Goal: Information Seeking & Learning: Find specific fact

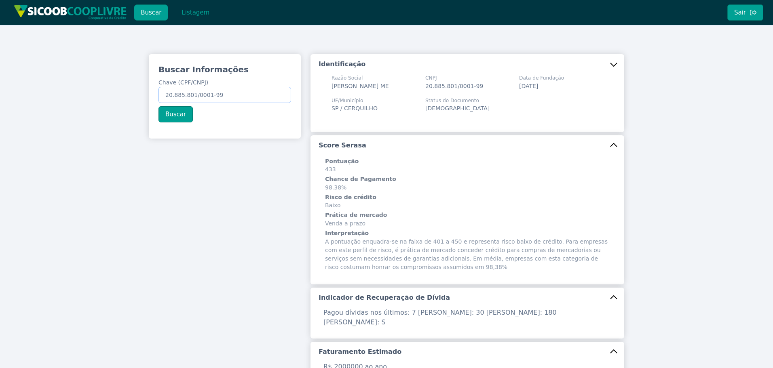
drag, startPoint x: 242, startPoint y: 98, endPoint x: -15, endPoint y: 84, distance: 257.0
click at [0, 84] on html "Buscar Listagem Sair Buscar Informações Chave (CPF/CNPJ) 20.885.801/0001-99 Bus…" at bounding box center [386, 184] width 773 height 368
paste input "380.340.818-0"
type input "380.340.818-09"
click at [185, 114] on button "Buscar" at bounding box center [175, 114] width 34 height 16
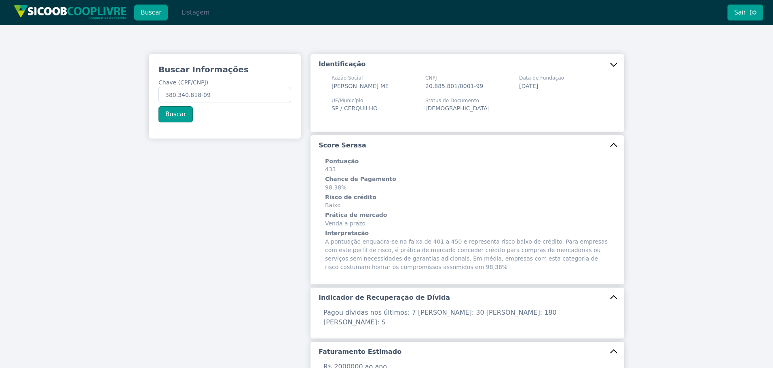
click at [192, 11] on button "Listagem" at bounding box center [196, 12] width 42 height 16
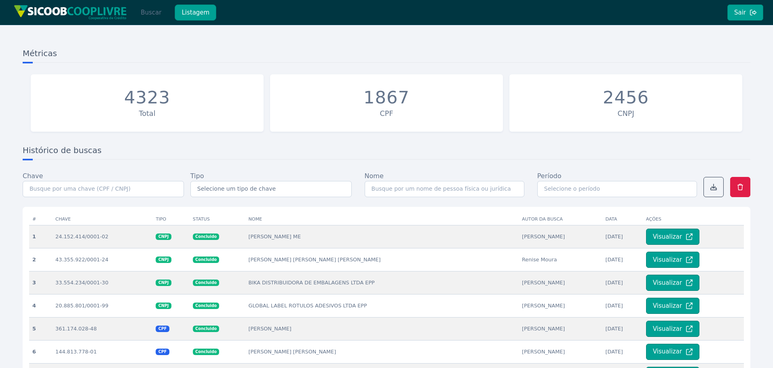
click at [150, 19] on button "Buscar" at bounding box center [151, 12] width 34 height 16
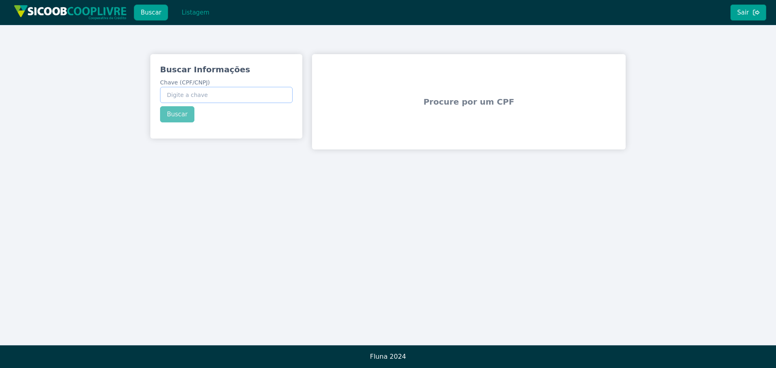
click at [178, 98] on input "Chave (CPF/CNPJ)" at bounding box center [226, 95] width 133 height 16
paste input "380.340.818-09"
type input "380.340.818-09"
click at [178, 116] on div "Buscar Informações Chave (CPF/CNPJ) 380.340.818-09 Buscar" at bounding box center [226, 93] width 152 height 78
click at [178, 116] on button "Buscar" at bounding box center [177, 114] width 34 height 16
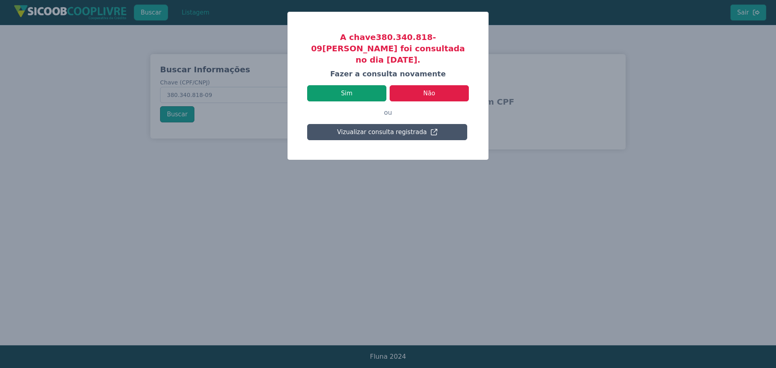
click at [344, 88] on button "Sim" at bounding box center [346, 93] width 79 height 16
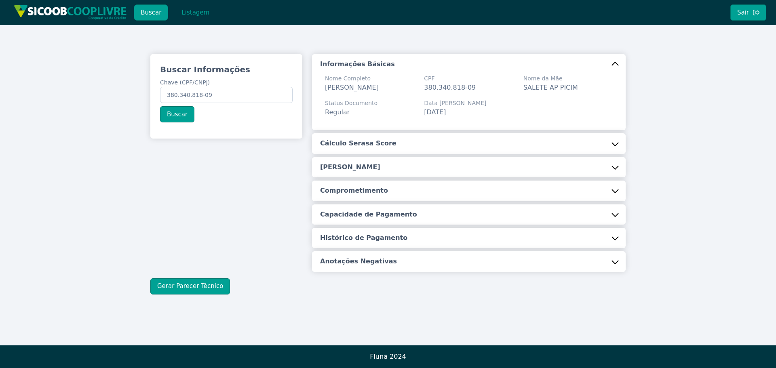
click at [393, 137] on button "Cálculo Serasa Score" at bounding box center [469, 143] width 314 height 20
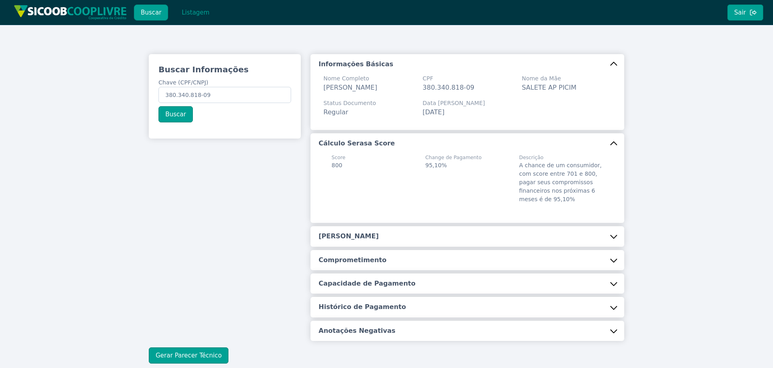
scroll to position [40, 0]
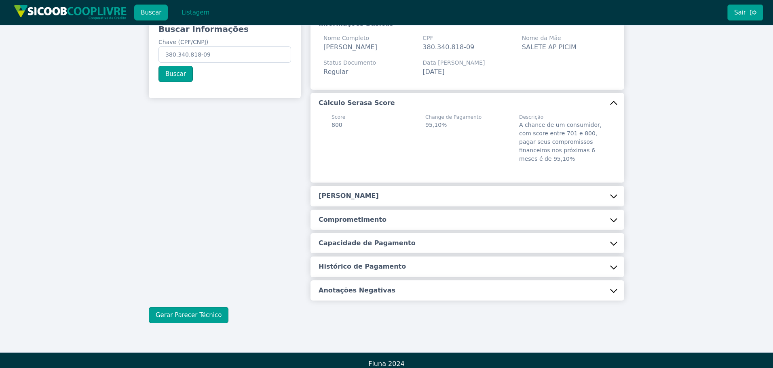
click at [427, 194] on button "[PERSON_NAME]" at bounding box center [467, 196] width 314 height 20
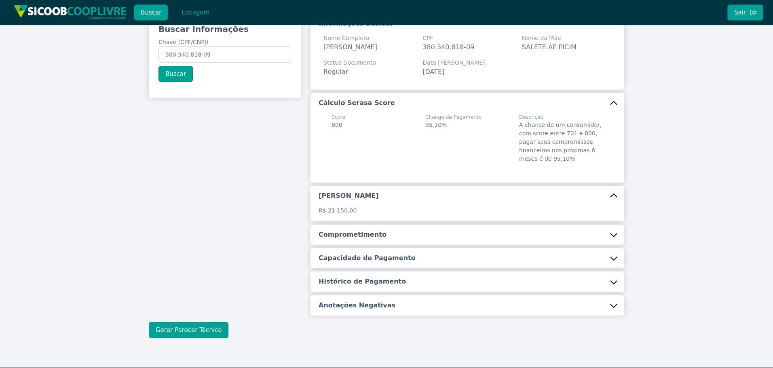
scroll to position [63, 0]
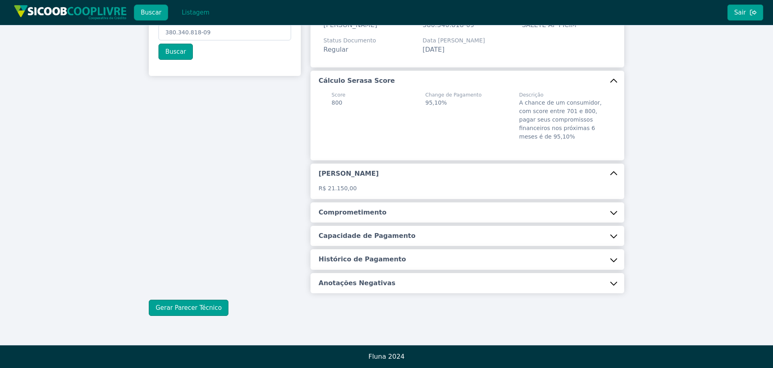
click at [326, 215] on h5 "Comprometimento" at bounding box center [352, 212] width 68 height 9
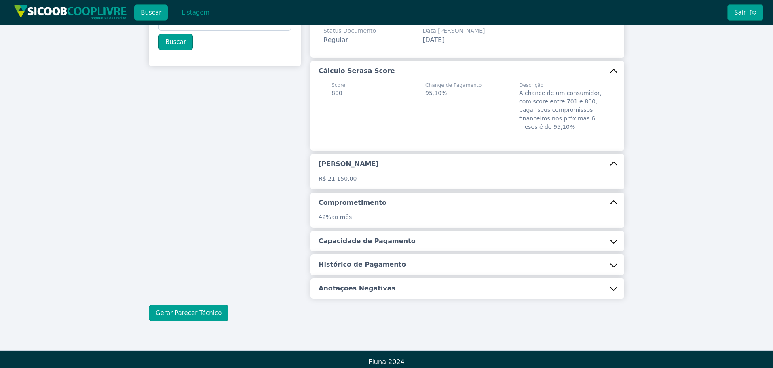
scroll to position [78, 0]
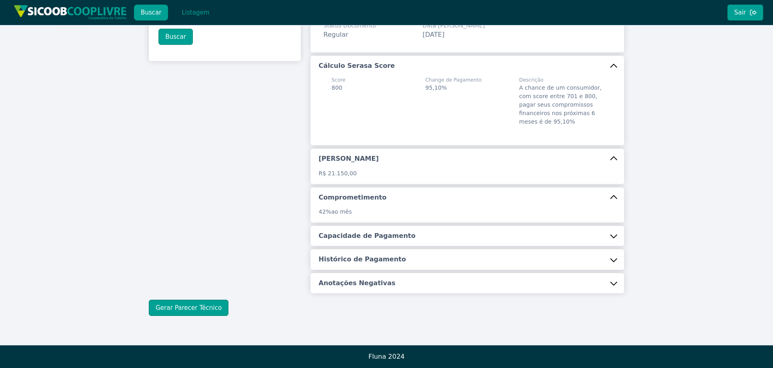
click at [319, 234] on h5 "Capacidade de Pagamento" at bounding box center [366, 236] width 97 height 9
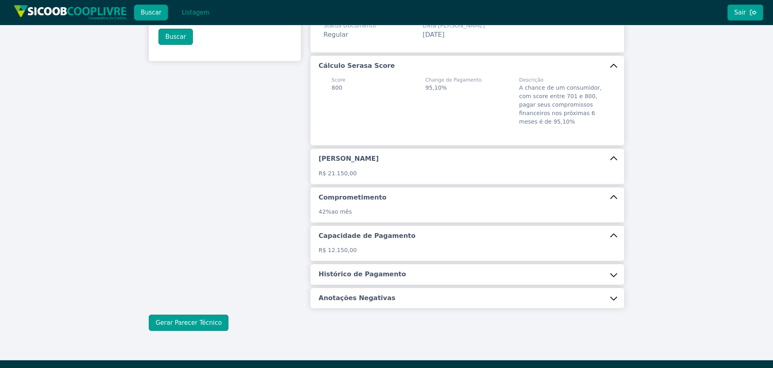
click at [352, 271] on h5 "Histórico de Pagamento" at bounding box center [361, 274] width 87 height 9
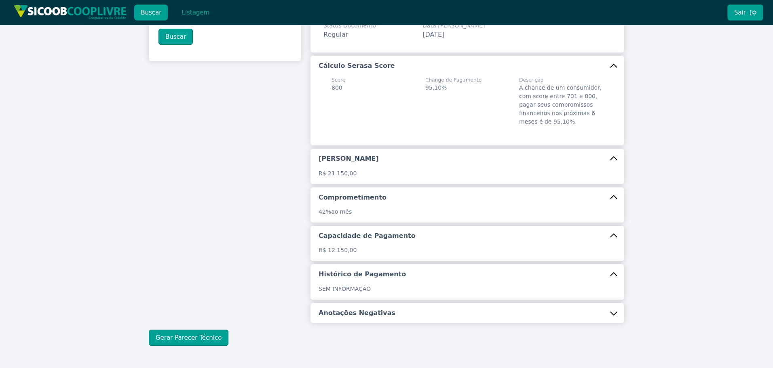
click at [352, 321] on button "Anotações Negativas" at bounding box center [467, 313] width 314 height 20
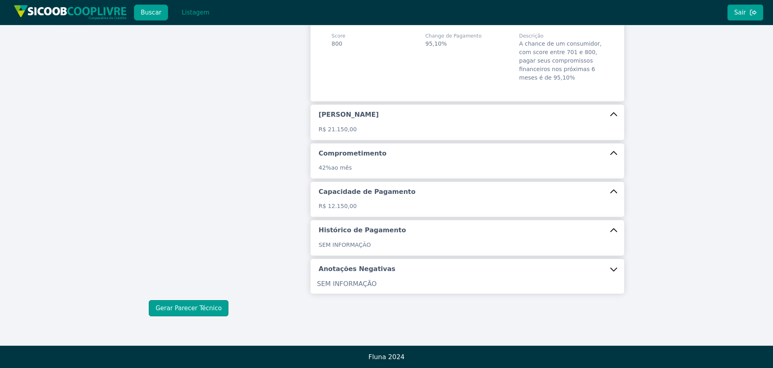
scroll to position [122, 0]
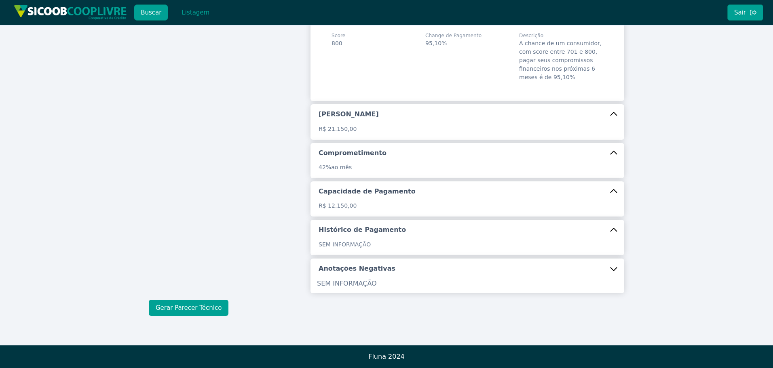
click at [199, 307] on button "Gerar Parecer Técnico" at bounding box center [189, 308] width 80 height 16
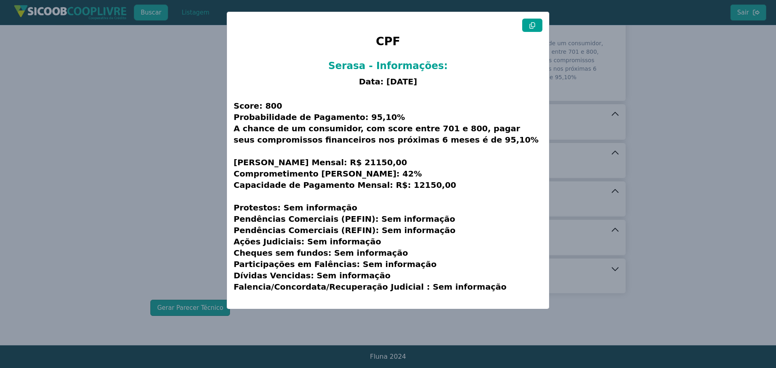
click at [536, 27] on button at bounding box center [532, 25] width 20 height 13
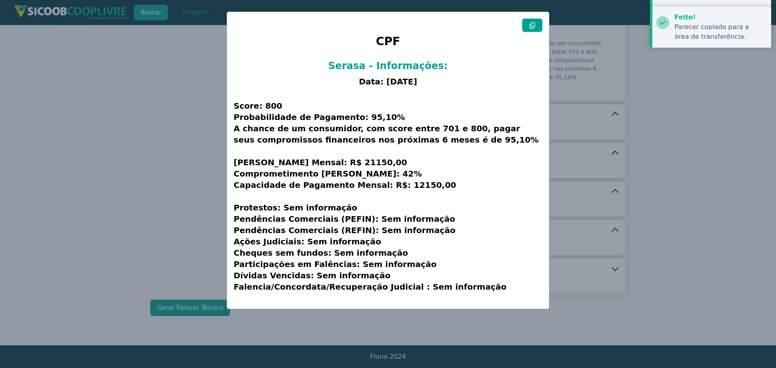
click at [536, 27] on button at bounding box center [532, 25] width 20 height 13
click at [116, 156] on modal-container "CPF Serasa - Informações: Data: [DATE] Score: 800 Probabilidade de Pagamento: 9…" at bounding box center [388, 184] width 776 height 368
